Goal: Find contact information: Find contact information

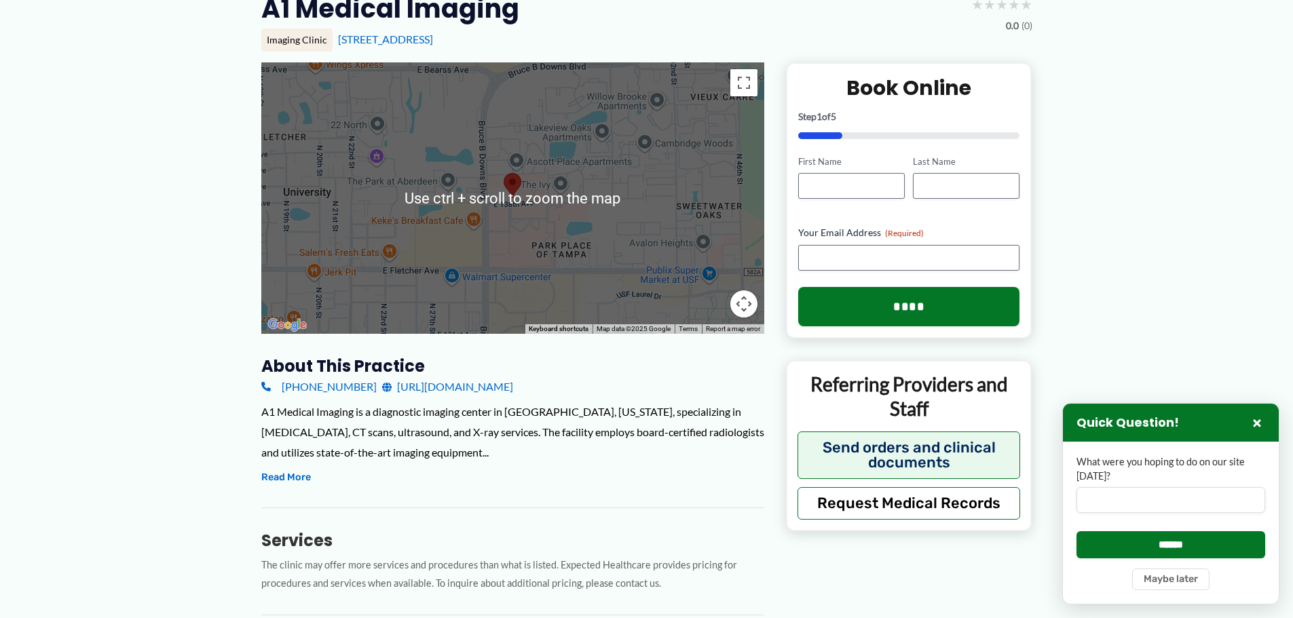
scroll to position [68, 0]
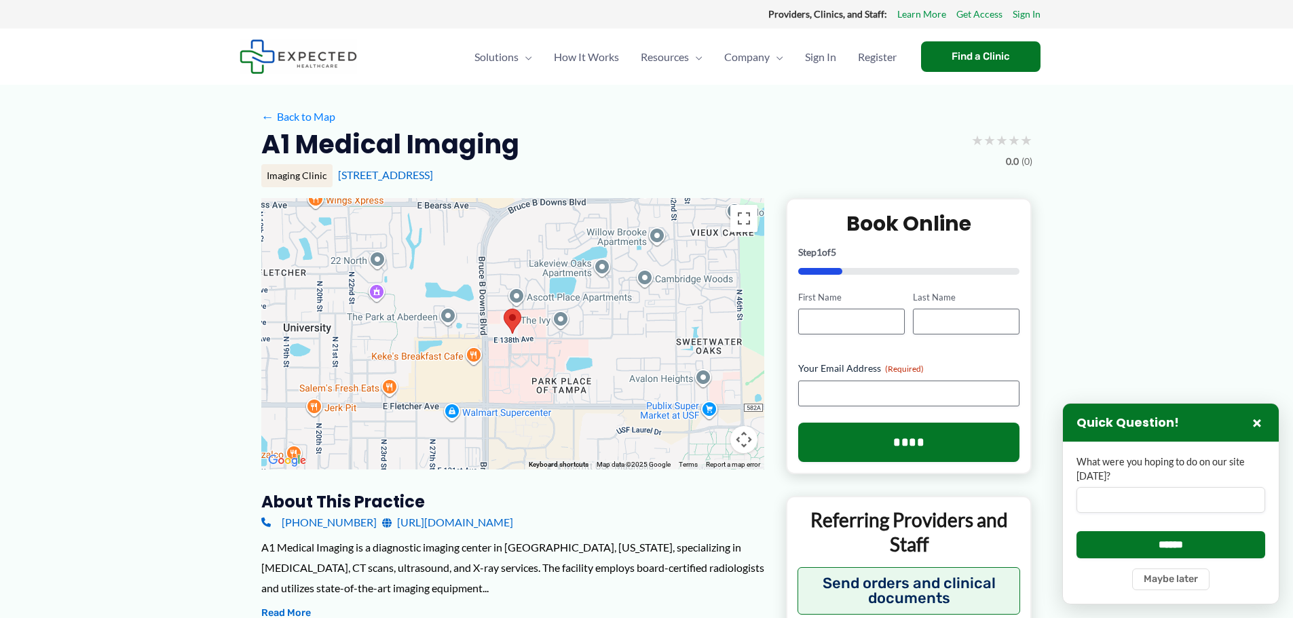
drag, startPoint x: 500, startPoint y: 181, endPoint x: 333, endPoint y: 179, distance: 166.3
click at [333, 179] on div "Imaging Clinic 3010e E 138th Ave, Tampa, FL" at bounding box center [646, 175] width 771 height 23
copy link "[STREET_ADDRESS]"
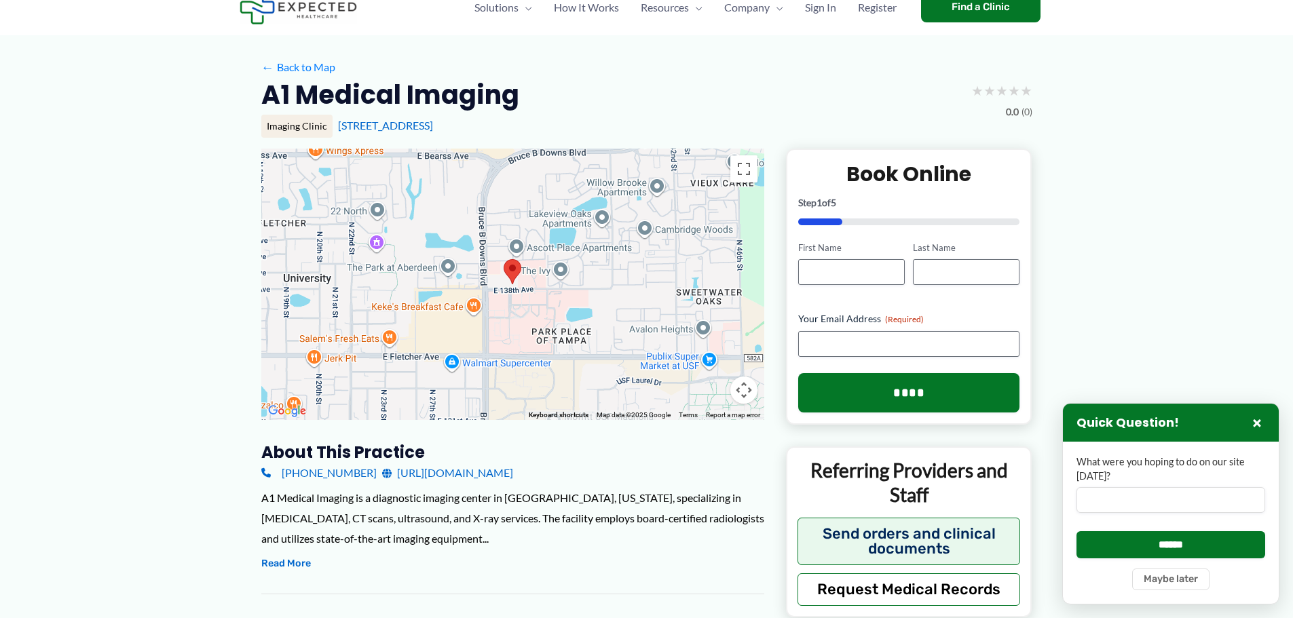
scroll to position [136, 0]
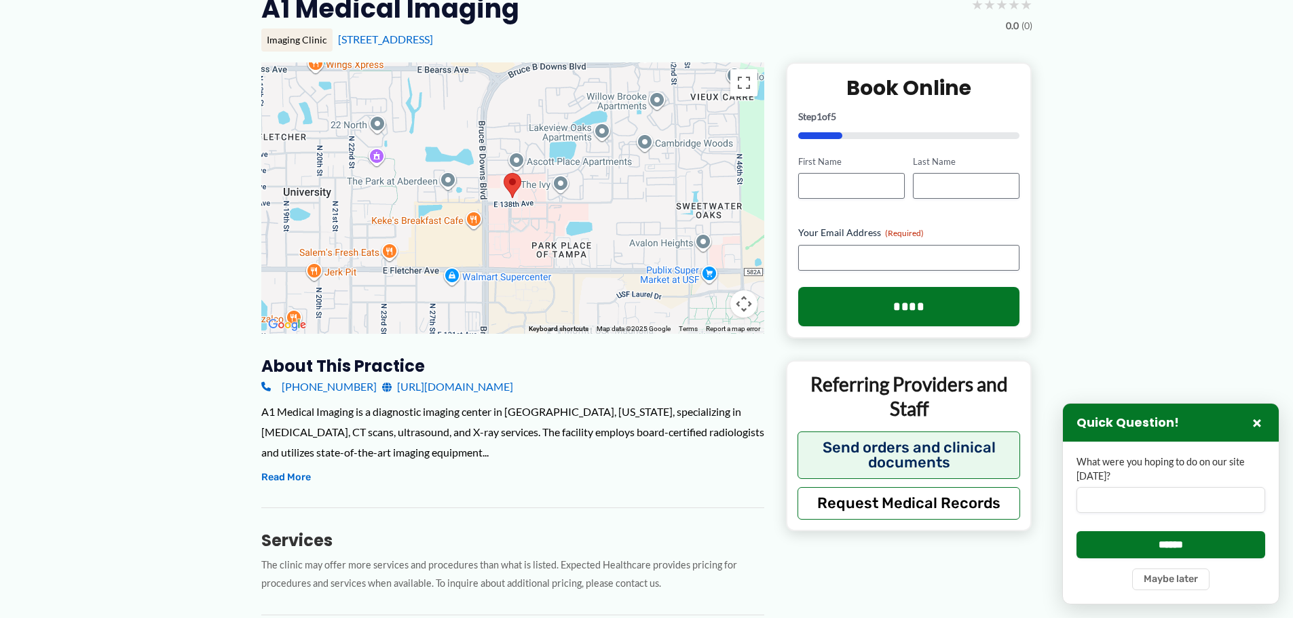
click at [407, 386] on link "[URL][DOMAIN_NAME]" at bounding box center [447, 387] width 131 height 20
click at [355, 389] on div "(813) 344-4674 http://a1mri.com/" at bounding box center [512, 387] width 503 height 20
copy link "[PHONE_NUMBER]"
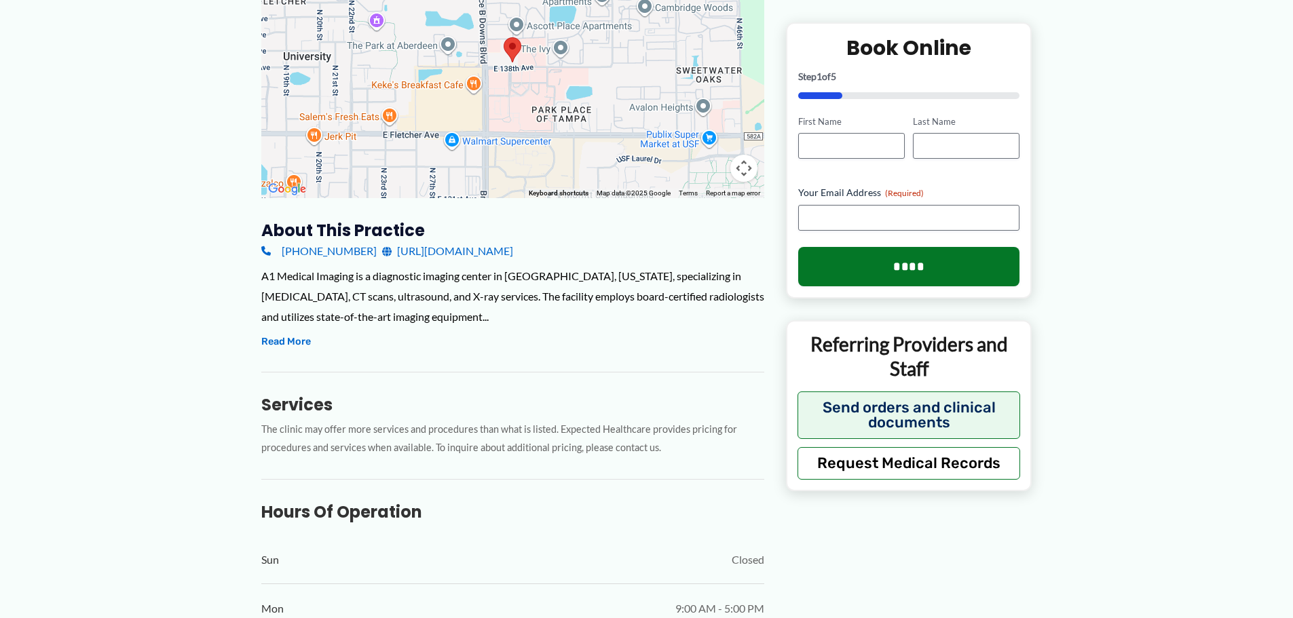
scroll to position [339, 0]
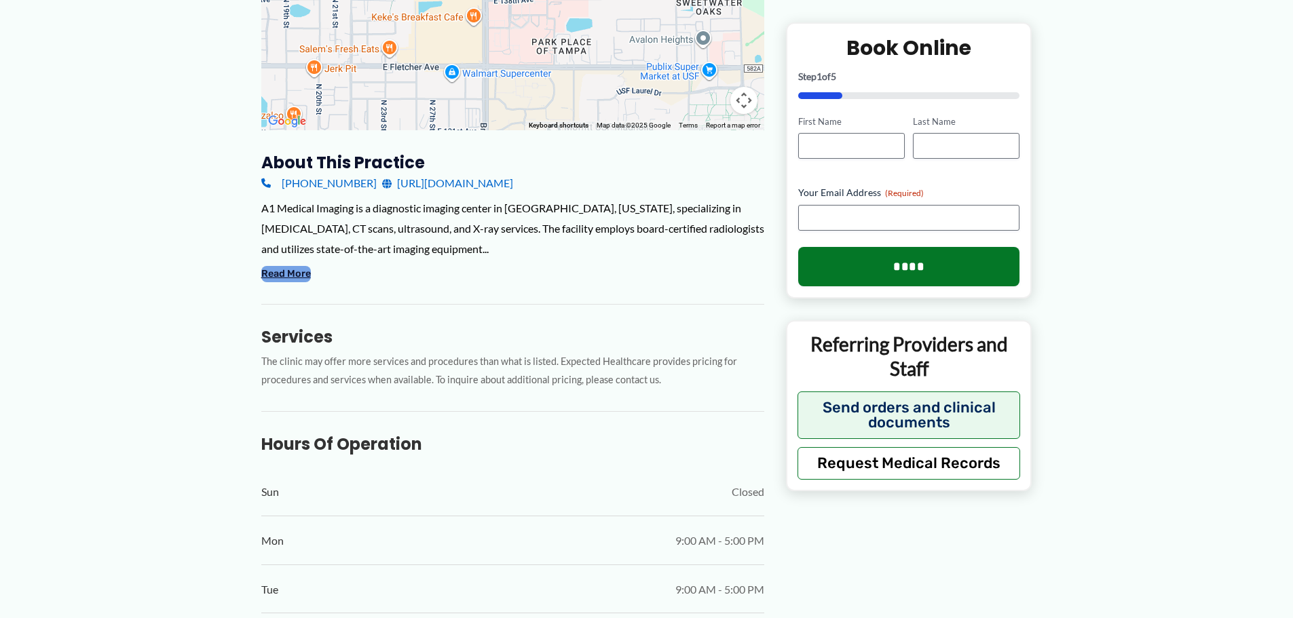
click at [285, 278] on button "Read More" at bounding box center [286, 274] width 50 height 16
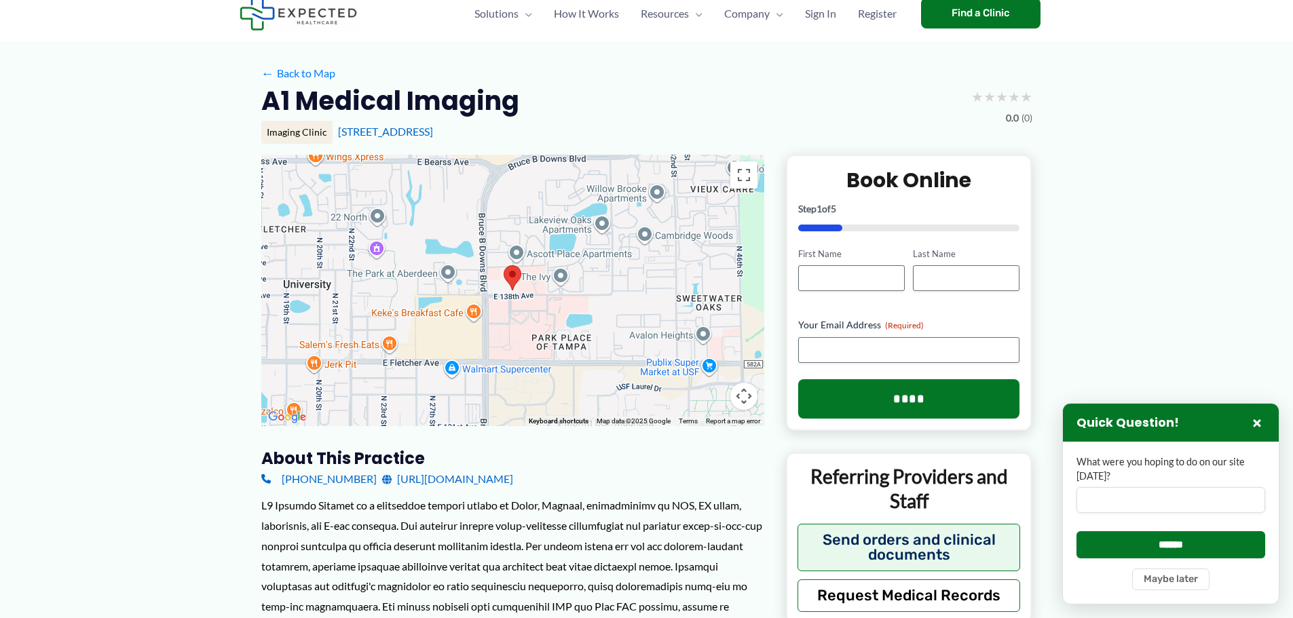
scroll to position [68, 0]
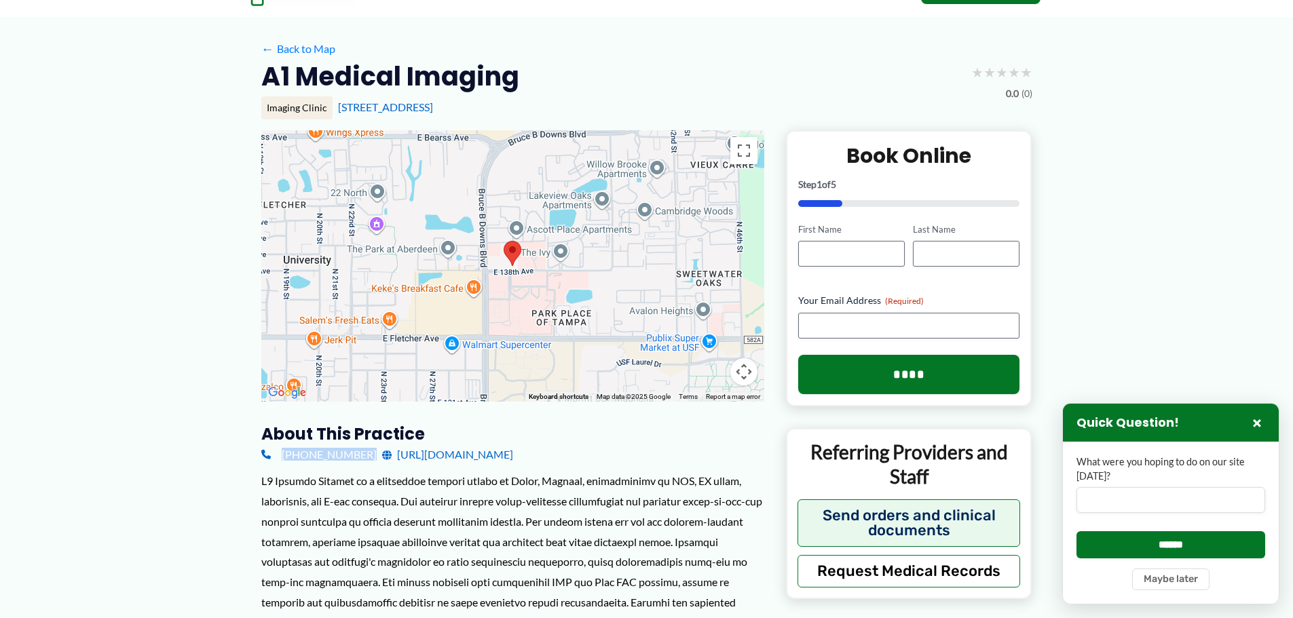
drag, startPoint x: 360, startPoint y: 449, endPoint x: 279, endPoint y: 450, distance: 81.5
click at [279, 450] on div "(813) 344-4674 http://a1mri.com/" at bounding box center [512, 455] width 503 height 20
copy div "[PHONE_NUMBER]"
